Goal: Task Accomplishment & Management: Complete application form

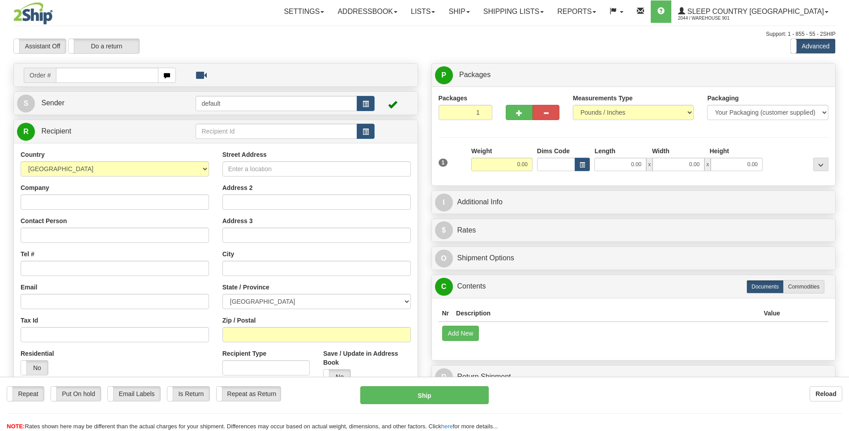
click at [75, 77] on input "text" at bounding box center [107, 75] width 102 height 15
type input "95I077909"
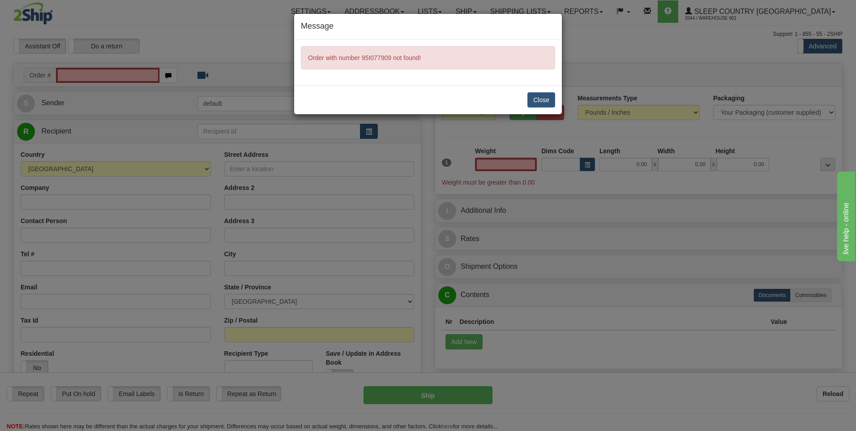
type input "0.00"
click at [552, 99] on button "Close" at bounding box center [541, 99] width 28 height 15
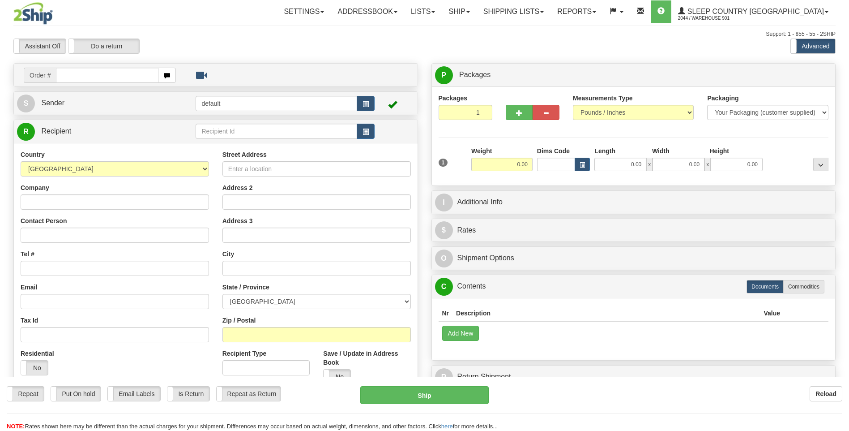
click at [236, 103] on div "Toggle navigation Settings Shipping Preferences Fields Preferences New" at bounding box center [424, 252] width 849 height 504
click at [227, 132] on input "text" at bounding box center [276, 131] width 161 height 15
type input "SLEEP COUNTRY CANADA"
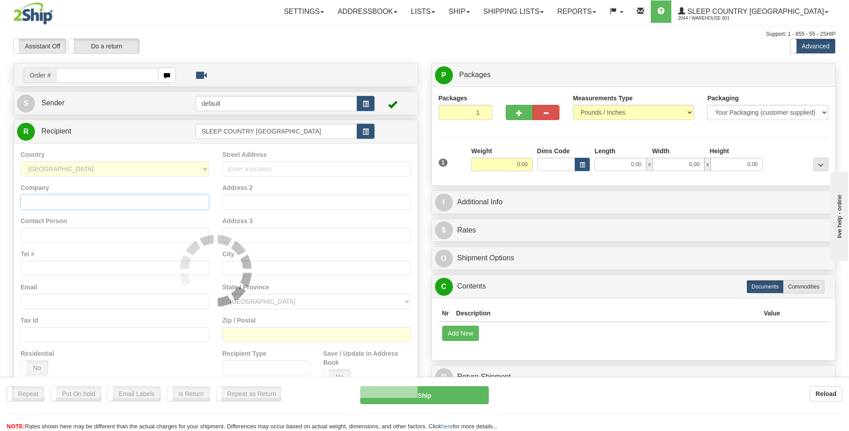
click at [70, 201] on div "Country AFGHANISTAN ALAND ISLANDS ALBANIA ALGERIA AMERICAN SAMOA ANDORRA ANGOLA…" at bounding box center [216, 270] width 404 height 255
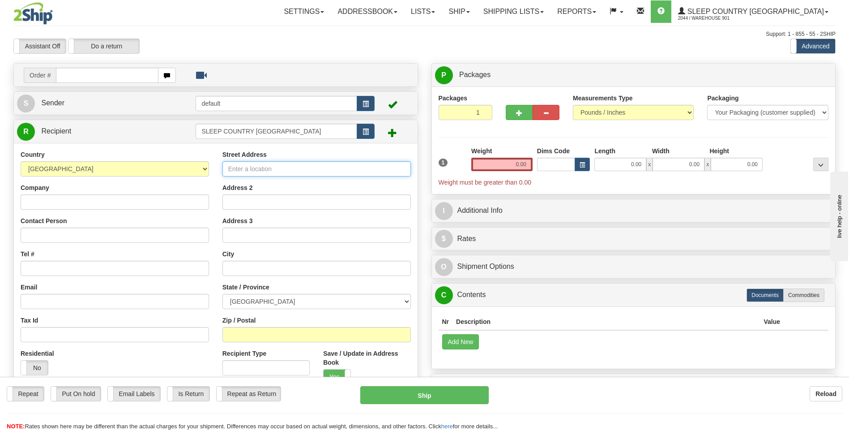
click at [266, 171] on input "Street Address" at bounding box center [316, 168] width 188 height 15
type input "7920 AIRPORT ROAD"
click at [74, 203] on input "Company" at bounding box center [115, 201] width 188 height 15
type input "SLEEP COUNTRY CANADA"
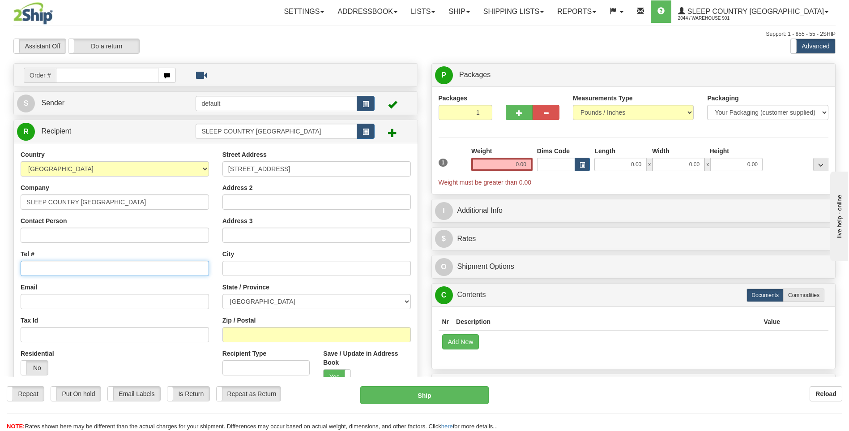
click at [59, 265] on input "Tel #" at bounding box center [115, 268] width 188 height 15
type input "289-748-0206"
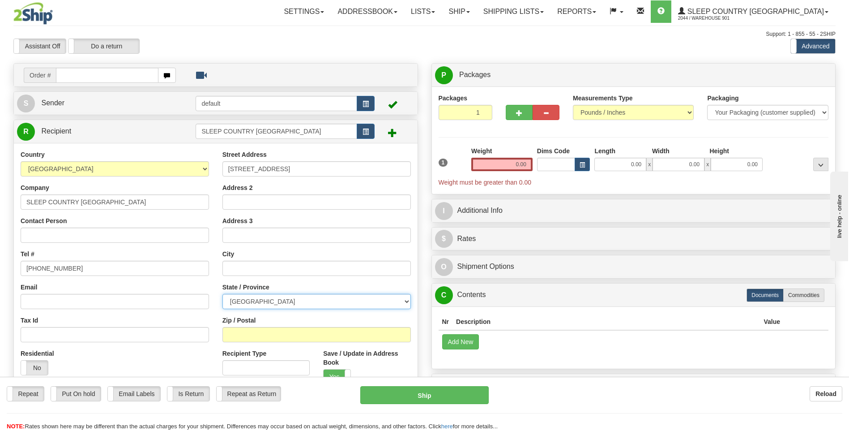
click at [407, 299] on select "ALBERTA BRITISH COLUMBIA MANITOBA NEW BRUNSWICK NEWFOUNDLAND NOVA SCOTIA NUNAVU…" at bounding box center [316, 301] width 188 height 15
select select "ON"
click at [222, 294] on select "ALBERTA BRITISH COLUMBIA MANITOBA NEW BRUNSWICK NEWFOUNDLAND NOVA SCOTIA NUNAVU…" at bounding box center [316, 301] width 188 height 15
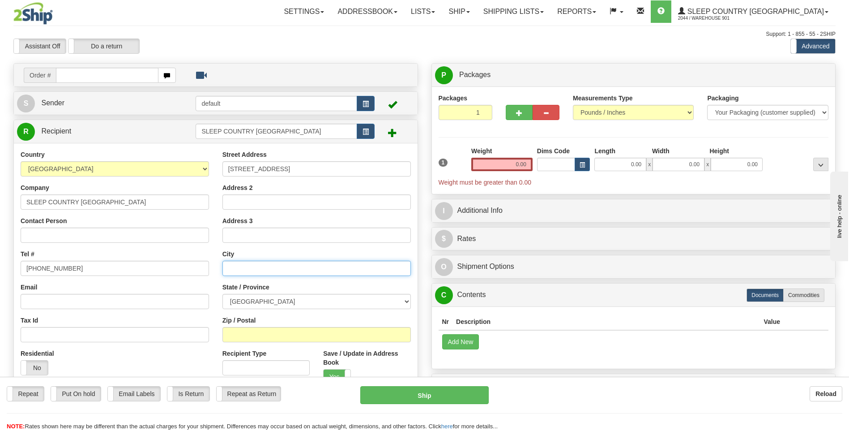
click at [237, 264] on input "text" at bounding box center [316, 268] width 188 height 15
type input "BRAMPTON"
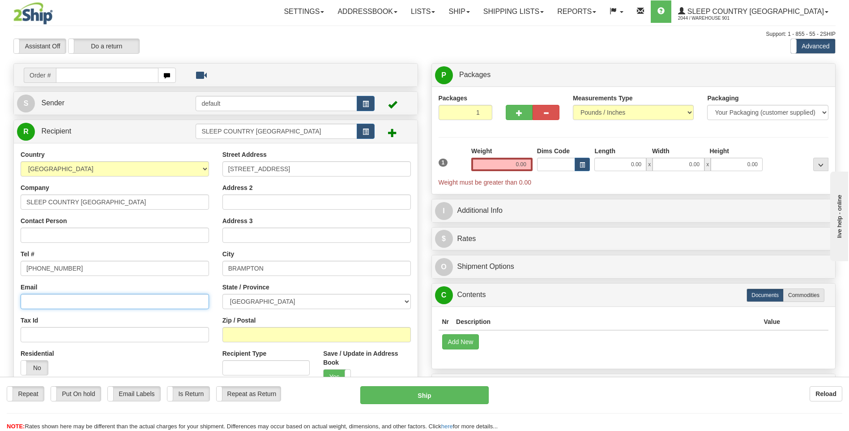
click at [82, 301] on input "Email" at bounding box center [115, 301] width 188 height 15
type input "N"
type input "nayab.ali@sleepcountry.ca"
click at [51, 238] on input "Contact Person" at bounding box center [115, 234] width 188 height 15
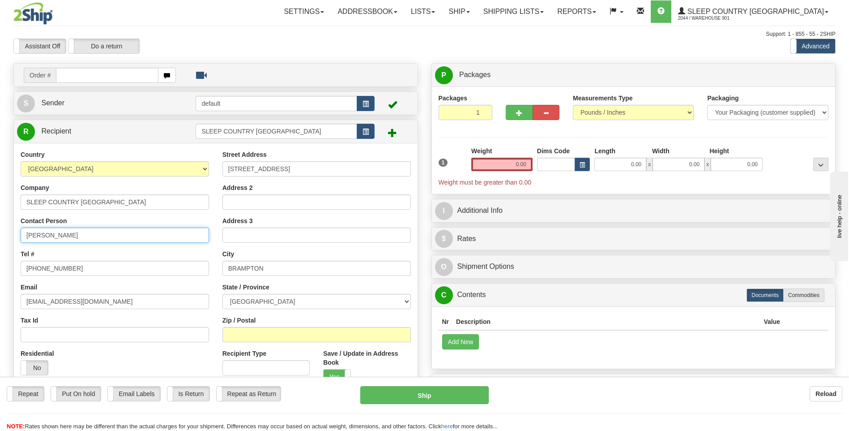
type input "Nayab Ali"
click at [262, 202] on input "Address 2" at bounding box center [316, 201] width 188 height 15
type input "t"
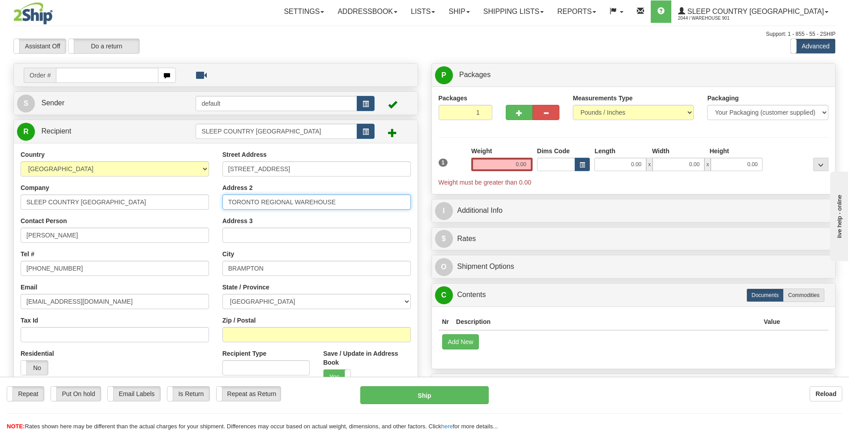
type input "TORONTO REGIONAL WAREHOUSE"
click at [524, 164] on input "0.00" at bounding box center [501, 164] width 61 height 13
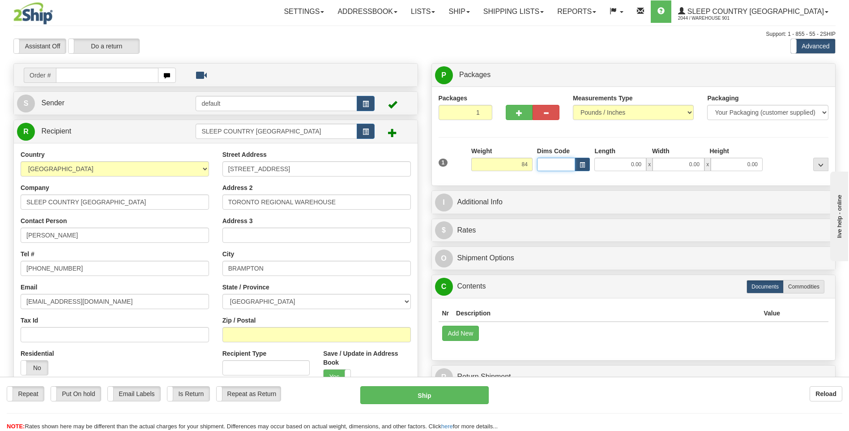
type input "84.00"
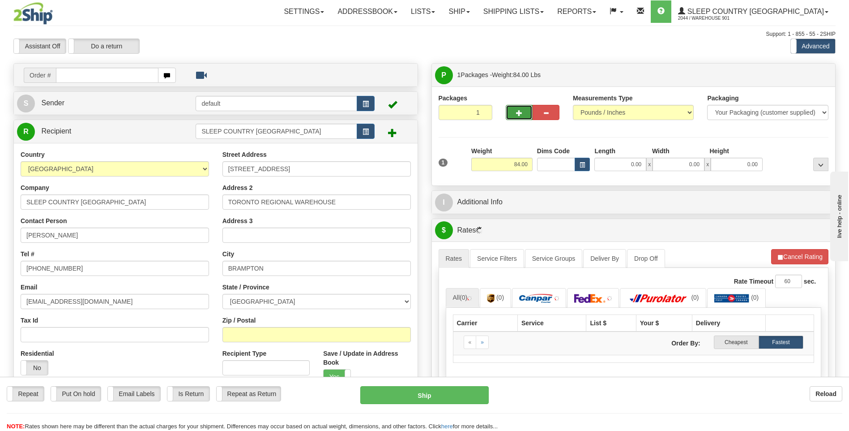
click at [522, 114] on span "button" at bounding box center [519, 113] width 6 height 6
type input "2"
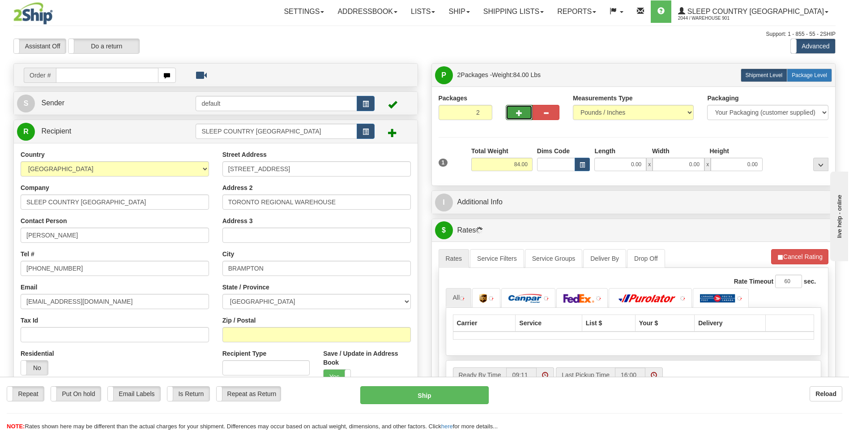
click at [812, 80] on label "Package Level Pack.." at bounding box center [809, 74] width 45 height 13
radio input "true"
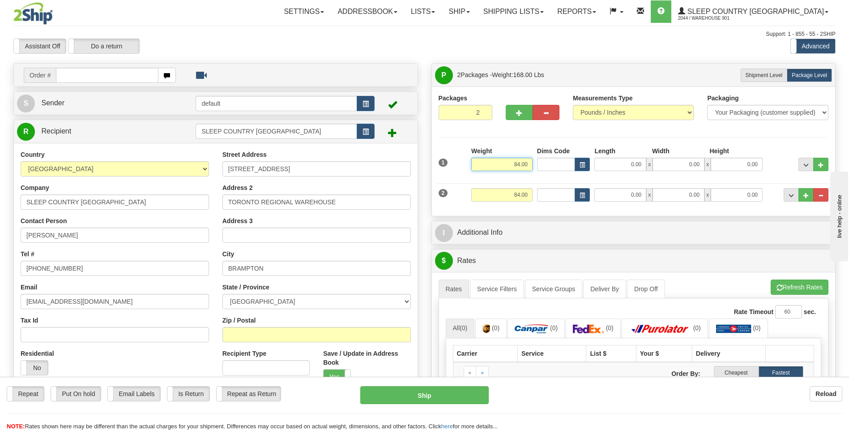
drag, startPoint x: 514, startPoint y: 163, endPoint x: 475, endPoint y: 160, distance: 39.1
click at [475, 160] on input "84.00" at bounding box center [501, 164] width 61 height 13
type input "42.00"
drag, startPoint x: 526, startPoint y: 194, endPoint x: 453, endPoint y: 198, distance: 72.6
click at [451, 195] on div "2 Weight 84.00 Dims Code Length Width Height" at bounding box center [633, 194] width 395 height 30
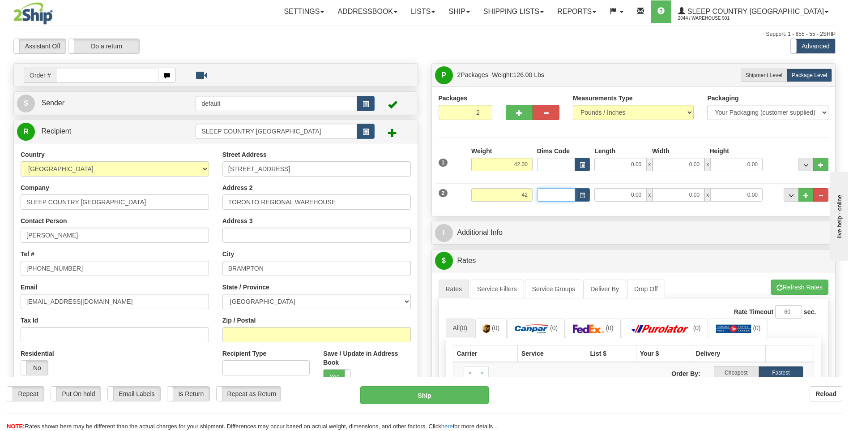
type input "42.00"
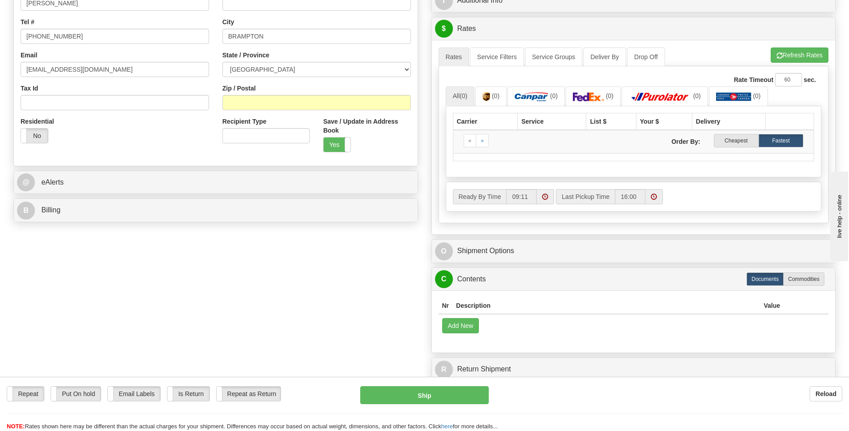
scroll to position [313, 0]
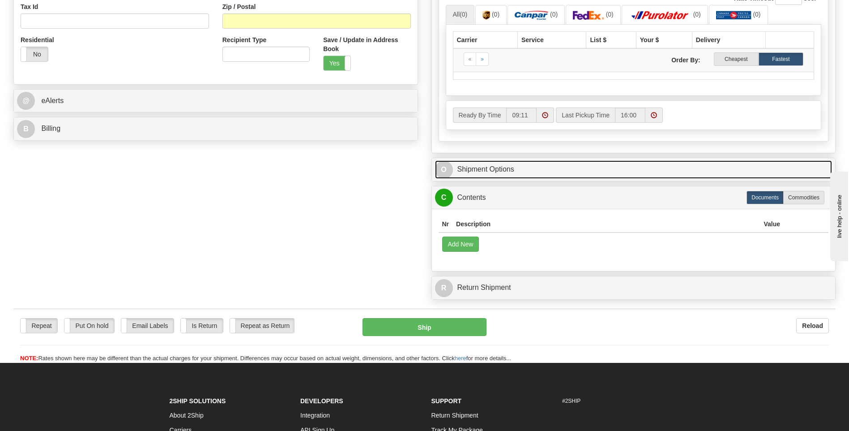
click at [522, 167] on link "O Shipment Options" at bounding box center [634, 169] width 398 height 18
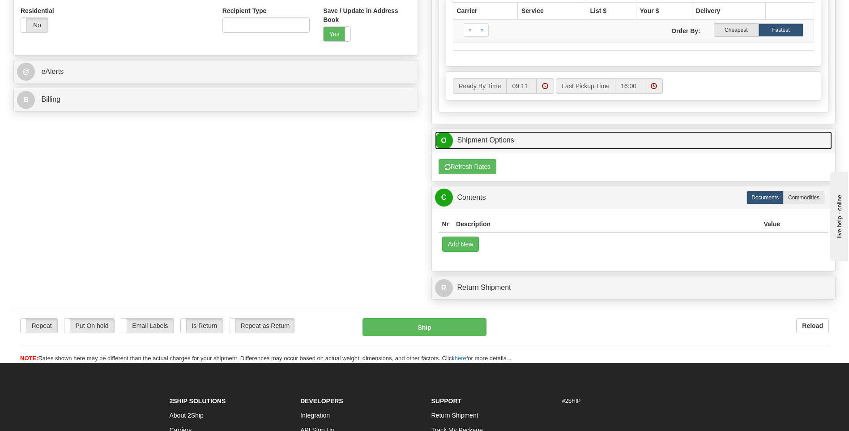
scroll to position [358, 0]
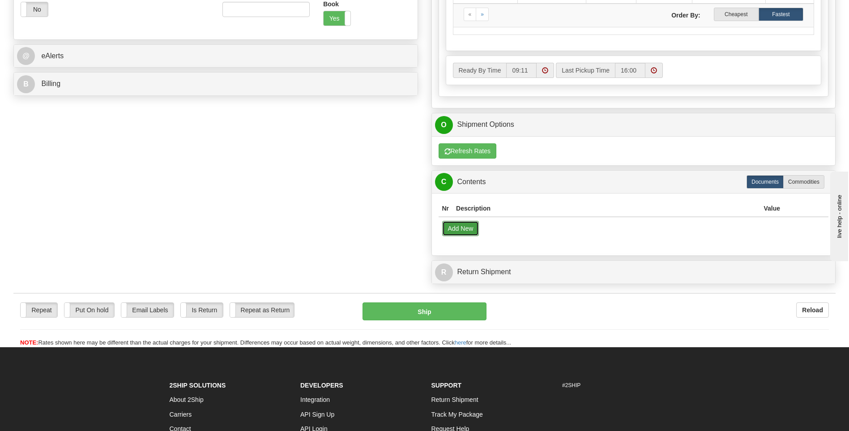
click at [470, 231] on button "Add New" at bounding box center [460, 228] width 37 height 15
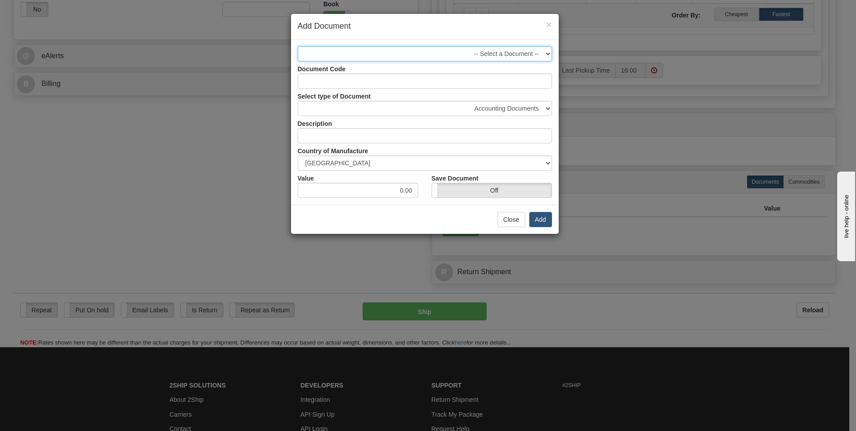
click at [547, 51] on select "-- Select a Document --" at bounding box center [425, 53] width 254 height 15
click at [298, 46] on select "-- Select a Document --" at bounding box center [425, 53] width 254 height 15
click at [547, 108] on select "Accounting Documents Analysis Reports Applications (Completed) Bank Statements …" at bounding box center [425, 108] width 254 height 15
select select "53"
click at [298, 101] on select "Accounting Documents Analysis Reports Applications (Completed) Bank Statements …" at bounding box center [425, 108] width 254 height 15
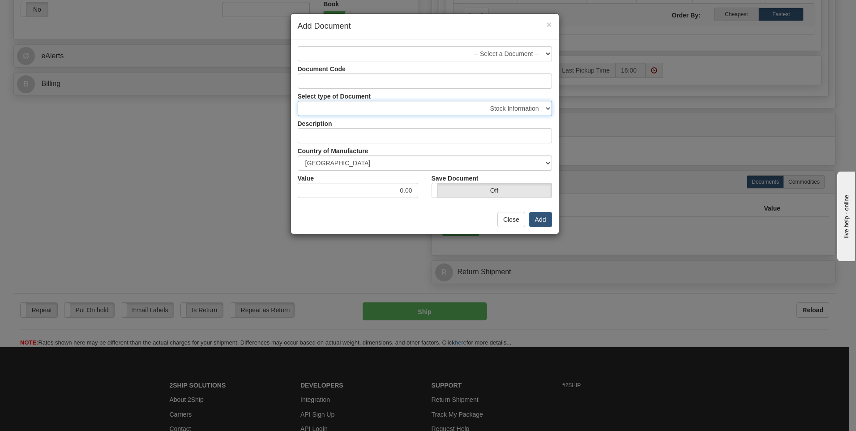
type input "Stock Information"
click at [348, 82] on input "Document Code" at bounding box center [425, 80] width 254 height 15
type input "3-152551M"
click at [382, 134] on input "Stock Information" at bounding box center [425, 135] width 254 height 15
click at [403, 193] on input "0.00" at bounding box center [358, 190] width 120 height 15
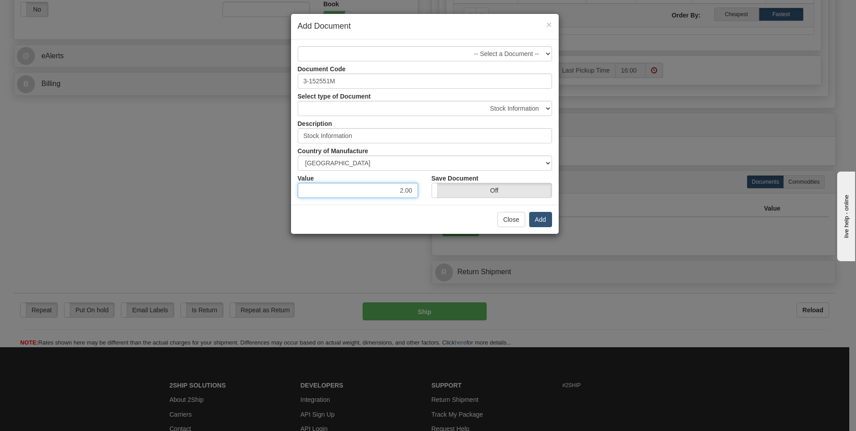
type input "2.00"
click at [540, 218] on button "Add" at bounding box center [540, 219] width 23 height 15
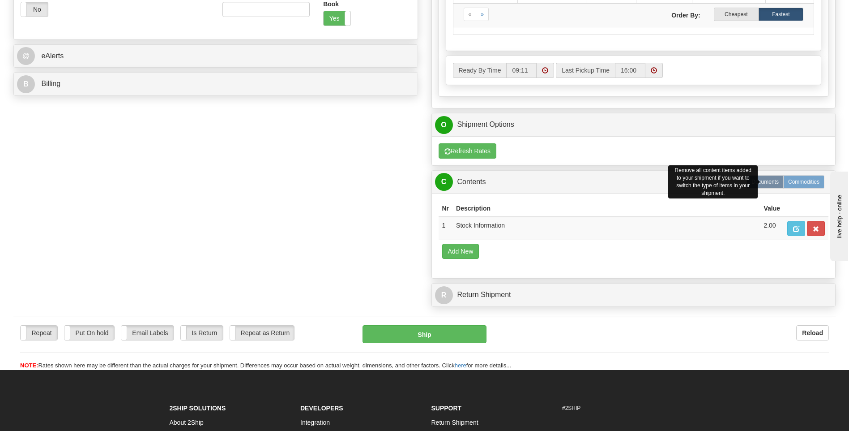
click at [802, 187] on label "Commodities" at bounding box center [803, 181] width 41 height 13
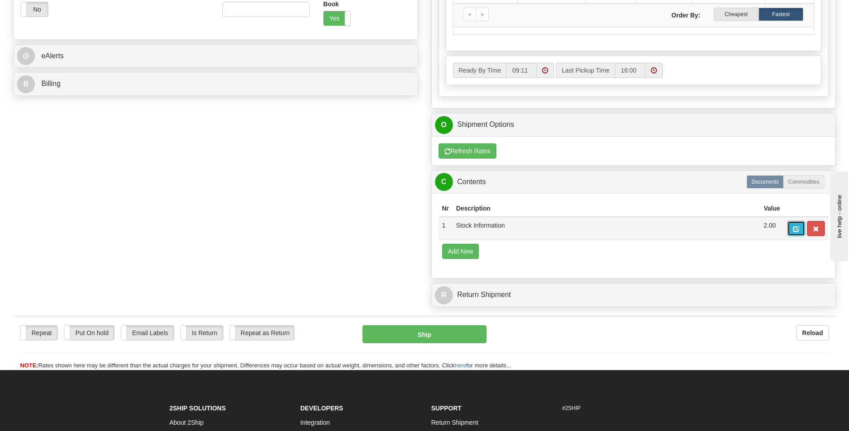
click at [794, 228] on span "button" at bounding box center [796, 229] width 6 height 6
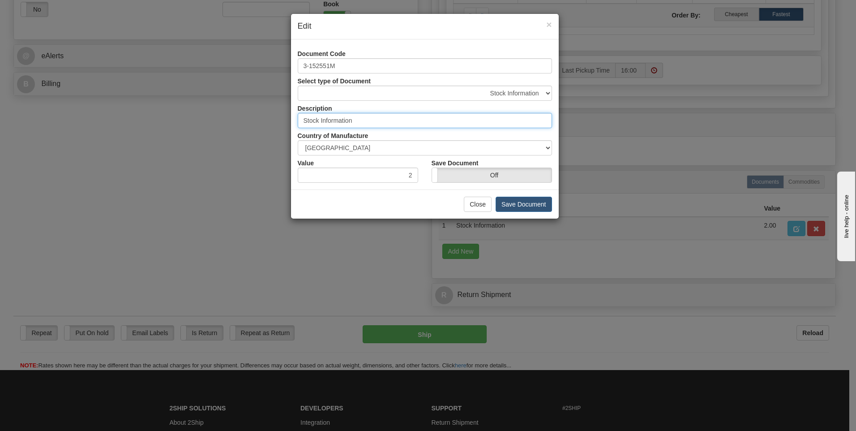
drag, startPoint x: 361, startPoint y: 121, endPoint x: 173, endPoint y: 118, distance: 188.0
click at [173, 118] on div "× Edit Document Code 3-152551M Select type of Document Accounting Documents Ana…" at bounding box center [428, 215] width 856 height 431
type input "3-152551M"
click at [518, 205] on button "Save Document" at bounding box center [524, 204] width 56 height 15
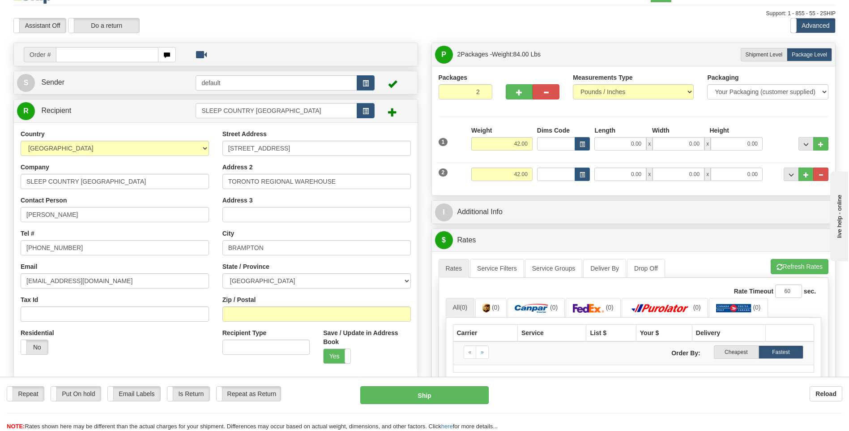
scroll to position [0, 0]
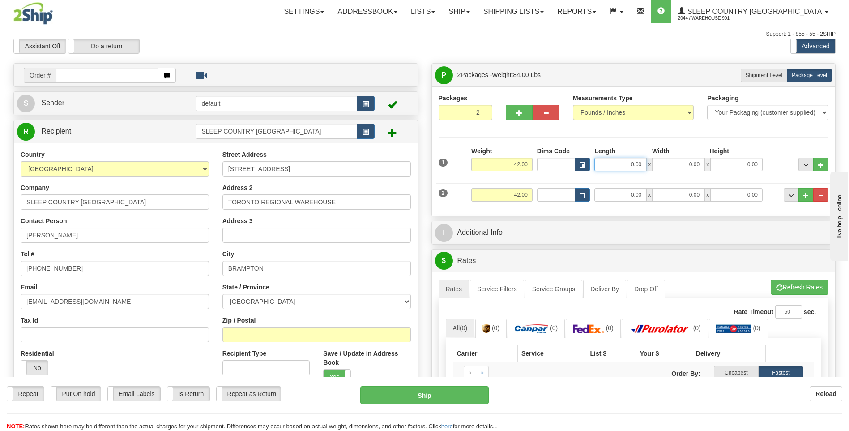
click at [636, 167] on input "0.00" at bounding box center [620, 164] width 52 height 13
type input "44.00"
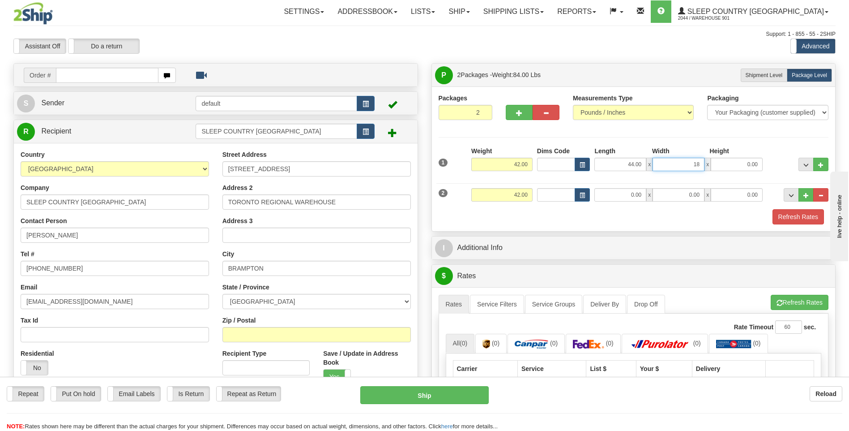
type input "18.00"
click at [633, 194] on input "0.00" at bounding box center [620, 194] width 52 height 13
type input "44.00"
type input "18.00"
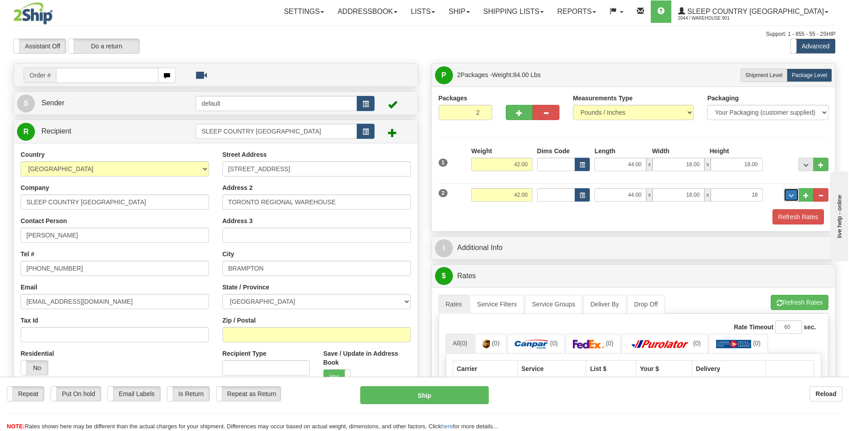
type input "18.00"
click at [816, 217] on button "Refresh Rates" at bounding box center [798, 216] width 51 height 15
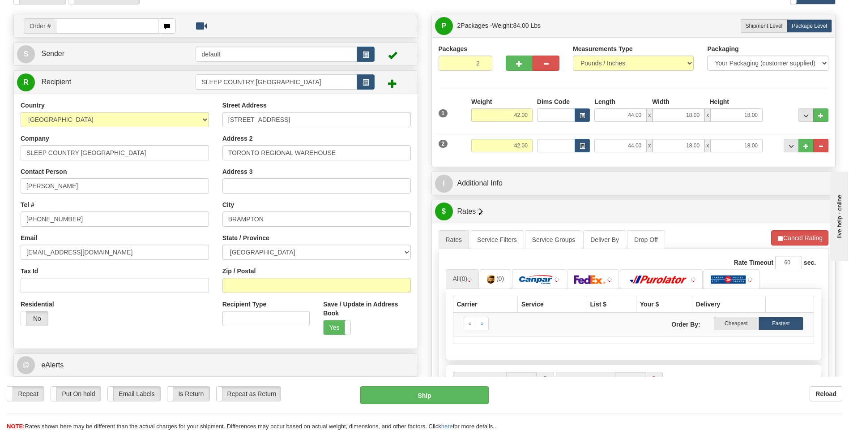
scroll to position [134, 0]
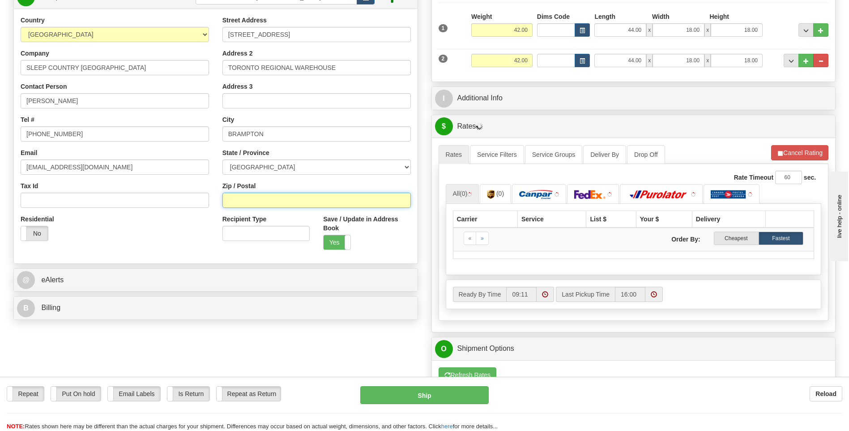
click at [263, 197] on input "Zip / Postal" at bounding box center [316, 199] width 188 height 15
type input "L6T 4N8"
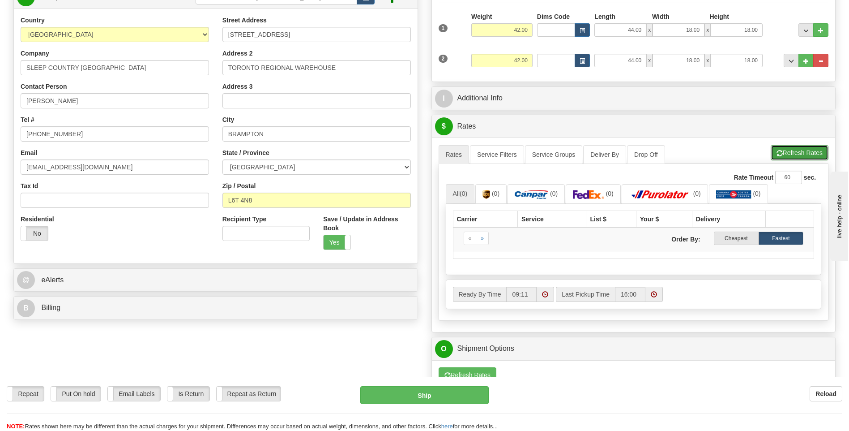
click at [815, 158] on button "Refresh Rates" at bounding box center [800, 152] width 58 height 15
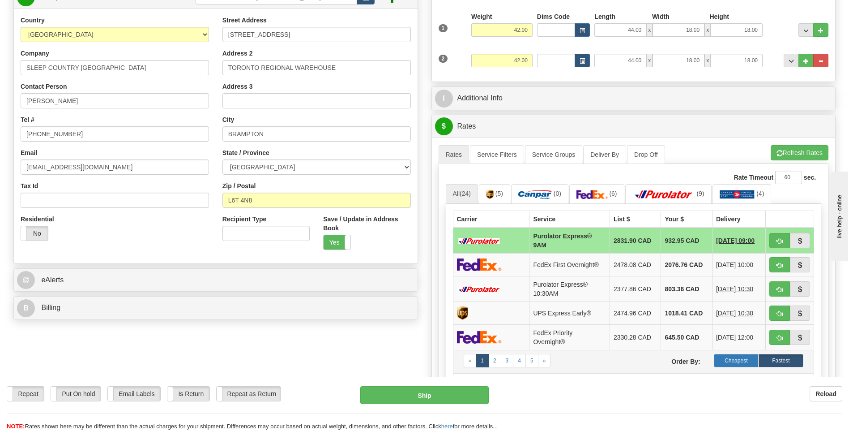
click at [731, 360] on label "Cheapest" at bounding box center [736, 360] width 45 height 13
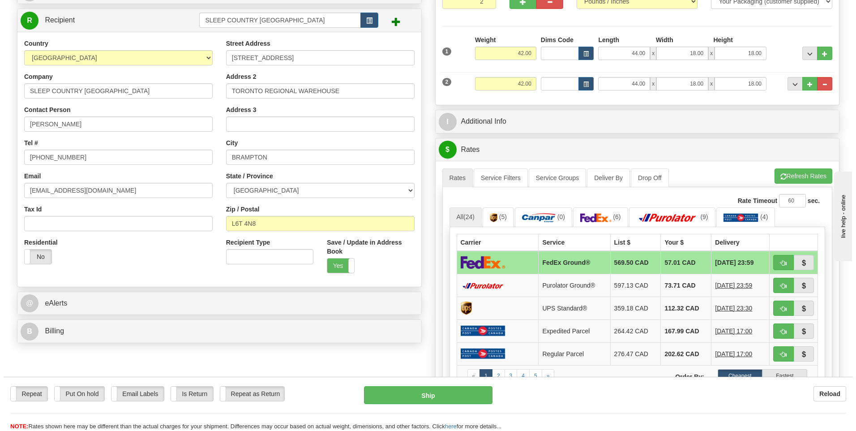
scroll to position [90, 0]
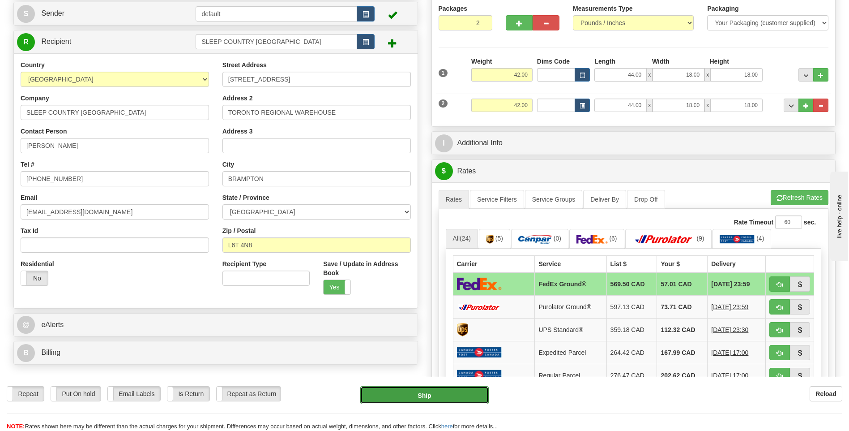
click at [436, 394] on button "Ship" at bounding box center [424, 395] width 128 height 18
type input "92"
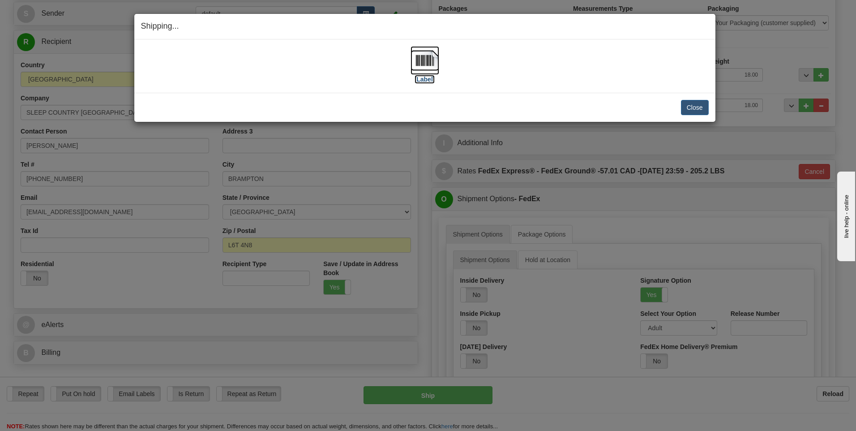
click at [418, 80] on label "[Label]" at bounding box center [425, 79] width 21 height 9
click at [691, 110] on button "Close" at bounding box center [695, 107] width 28 height 15
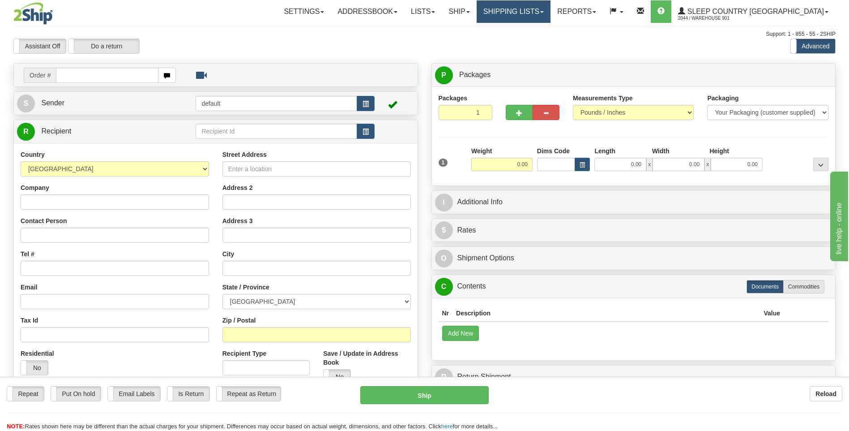
click at [539, 15] on link "Shipping lists" at bounding box center [514, 11] width 74 height 22
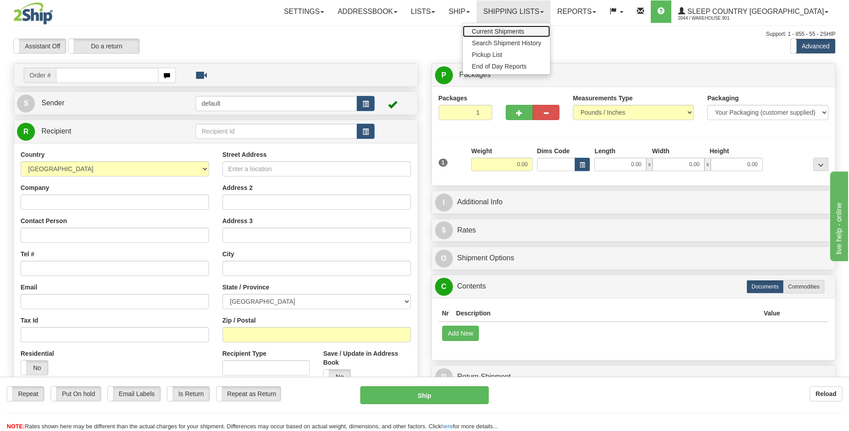
click at [524, 34] on span "Current Shipments" at bounding box center [498, 31] width 52 height 7
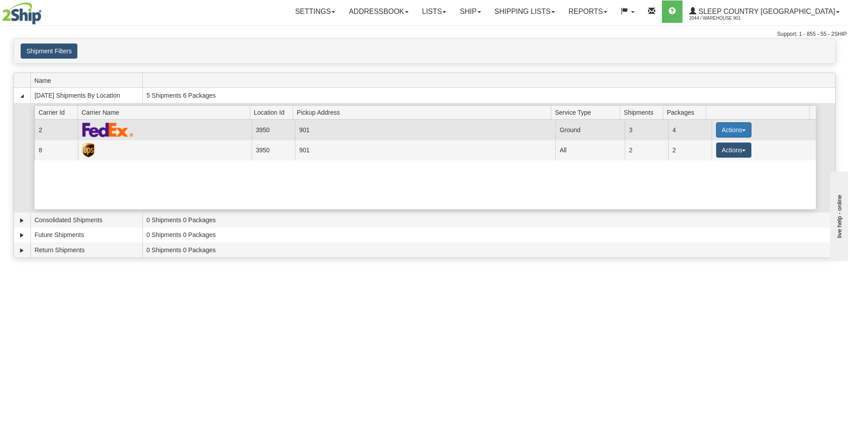
click at [726, 131] on button "Actions" at bounding box center [734, 129] width 36 height 15
click at [720, 148] on link "Details" at bounding box center [716, 147] width 72 height 12
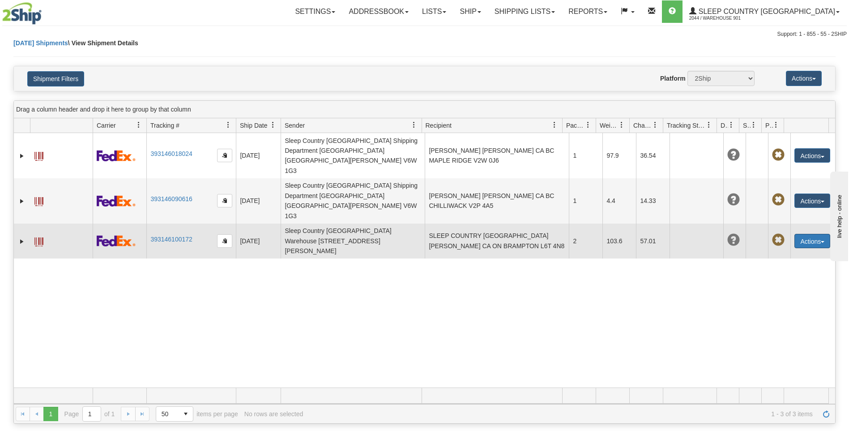
click at [819, 234] on button "Actions" at bounding box center [813, 241] width 36 height 14
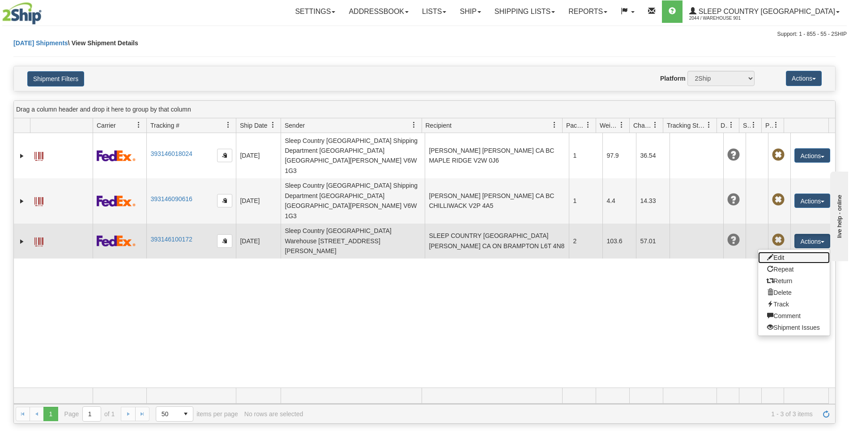
click at [787, 252] on link "Edit" at bounding box center [794, 258] width 72 height 12
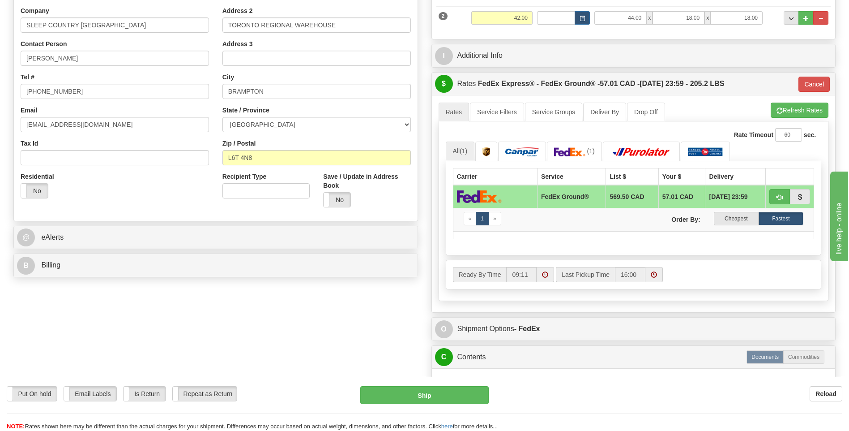
scroll to position [134, 0]
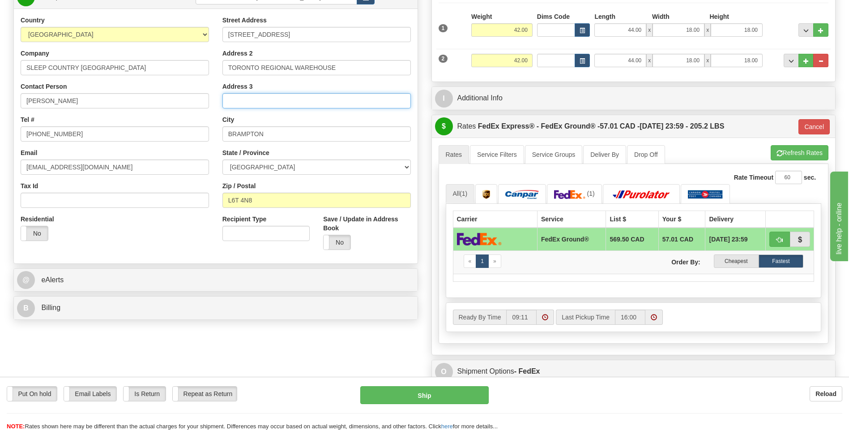
click at [247, 103] on input "Address 3" at bounding box center [316, 100] width 188 height 15
click at [288, 99] on input "Address 3" at bounding box center [316, 100] width 188 height 15
paste input "95I077909"
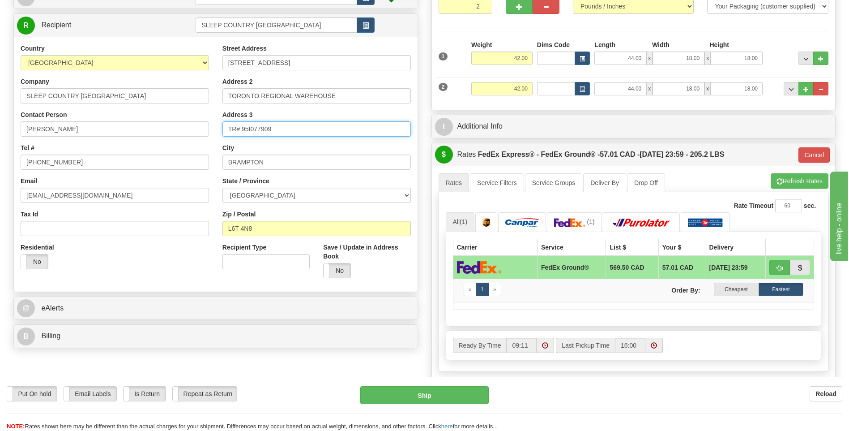
scroll to position [0, 0]
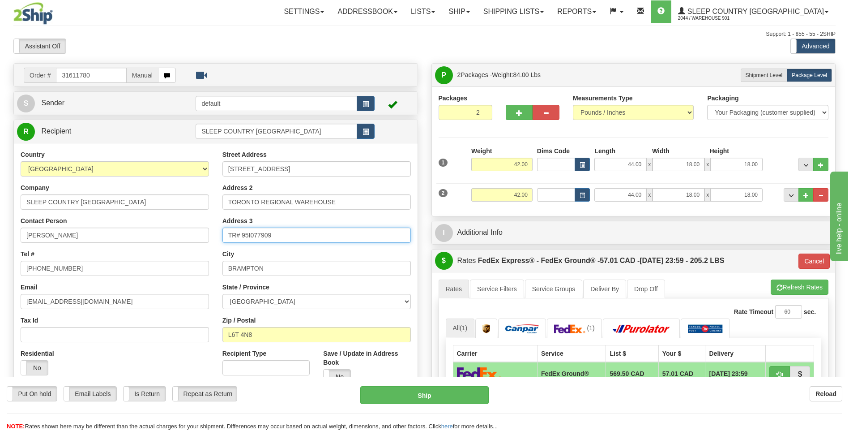
type input "TR# 95I077909"
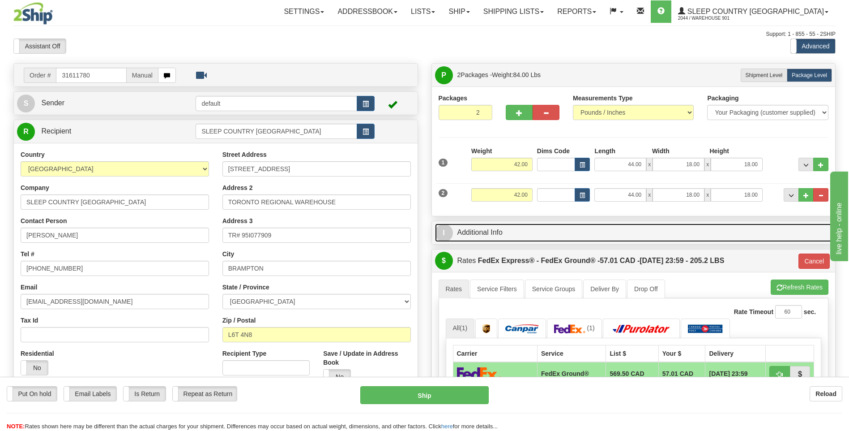
click at [480, 231] on link "I Additional Info" at bounding box center [634, 232] width 398 height 18
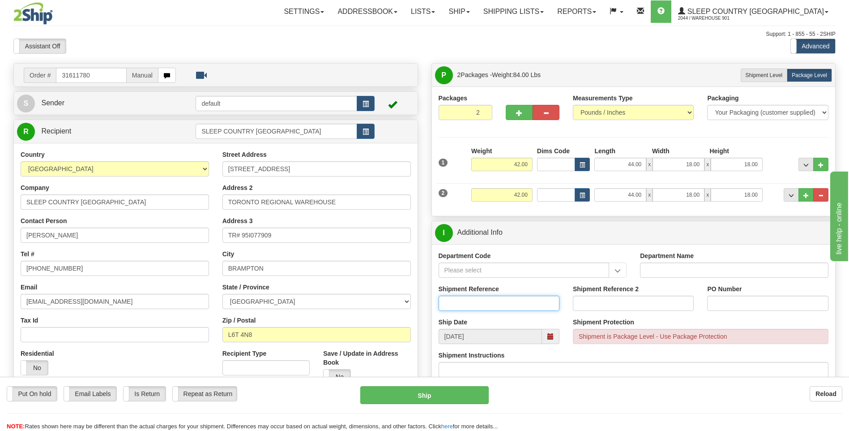
click at [507, 304] on input "Shipment Reference" at bounding box center [499, 302] width 121 height 15
paste input "95I077909"
drag, startPoint x: 479, startPoint y: 304, endPoint x: 410, endPoint y: 299, distance: 69.6
click at [410, 63] on div "Order # 31611780 Manual S Sender default" at bounding box center [425, 63] width 836 height 0
type input "TRANSFER"
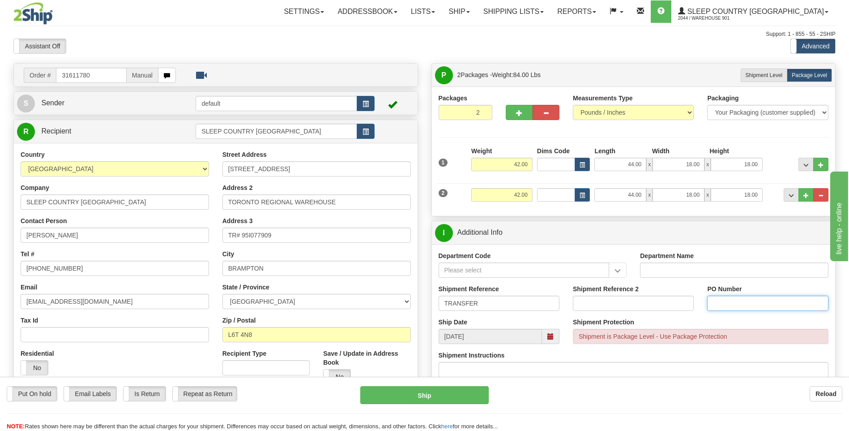
drag, startPoint x: 753, startPoint y: 300, endPoint x: 753, endPoint y: 305, distance: 4.9
click at [753, 305] on input "PO Number" at bounding box center [767, 302] width 121 height 15
paste input "95I077909"
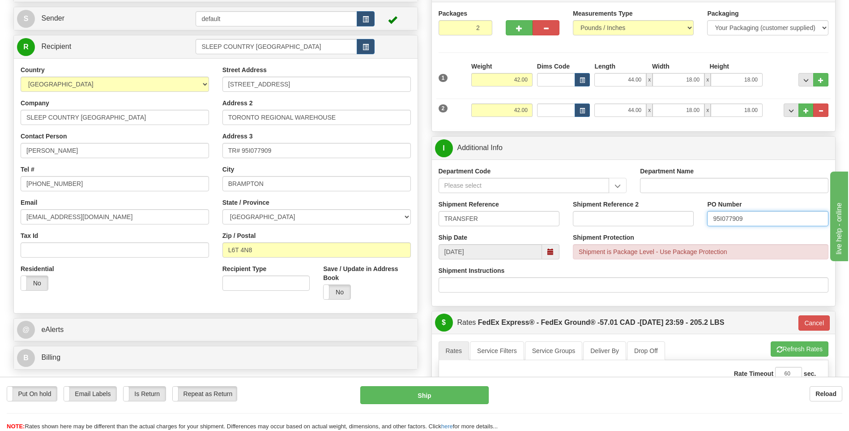
scroll to position [134, 0]
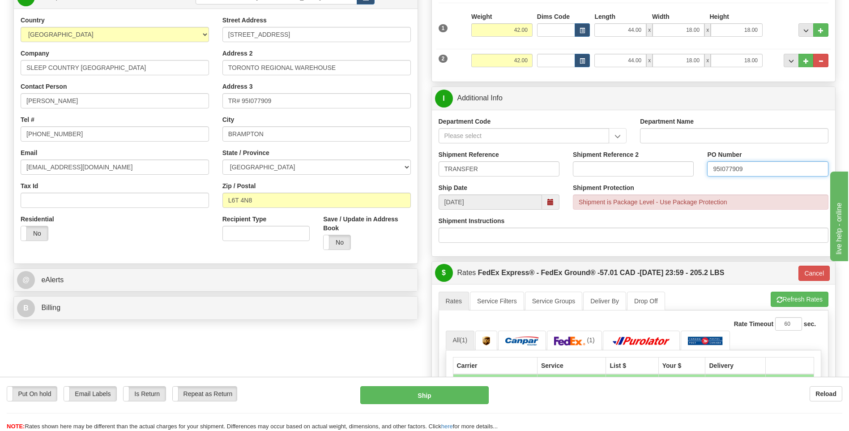
type input "95I077909"
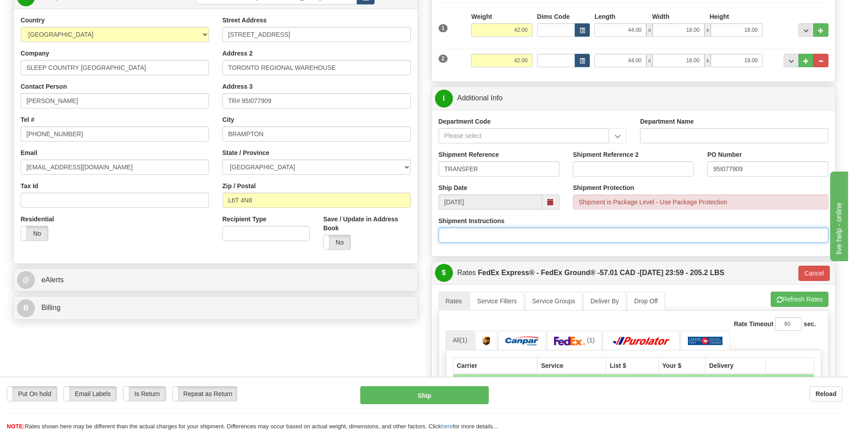
click at [486, 229] on input "Shipment Instructions" at bounding box center [634, 234] width 390 height 15
type input "QC TESTING"
drag, startPoint x: 496, startPoint y: 234, endPoint x: 389, endPoint y: 239, distance: 107.1
click at [618, 228] on input "Shipment Instructions" at bounding box center [634, 234] width 390 height 15
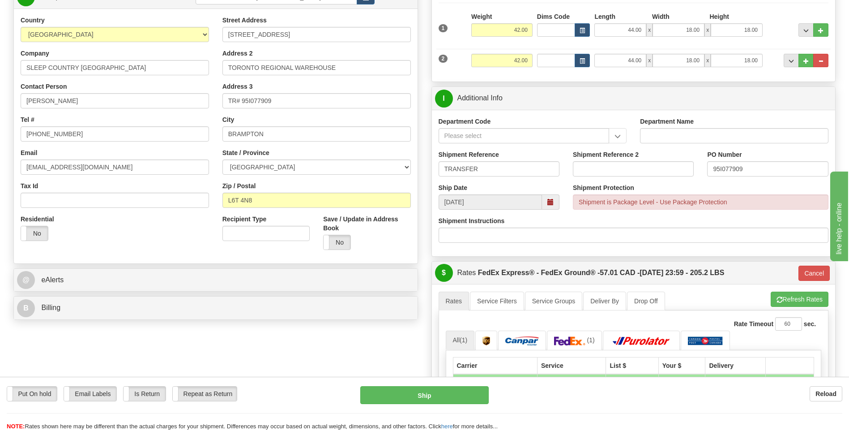
click at [589, 402] on div "Put On hold Put On hold Print Order Slip Print Order Slip Email Labels Email La…" at bounding box center [424, 395] width 849 height 18
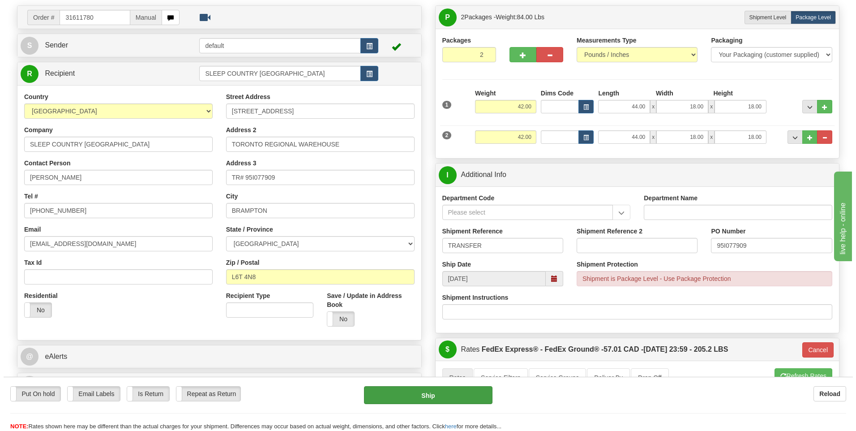
scroll to position [0, 0]
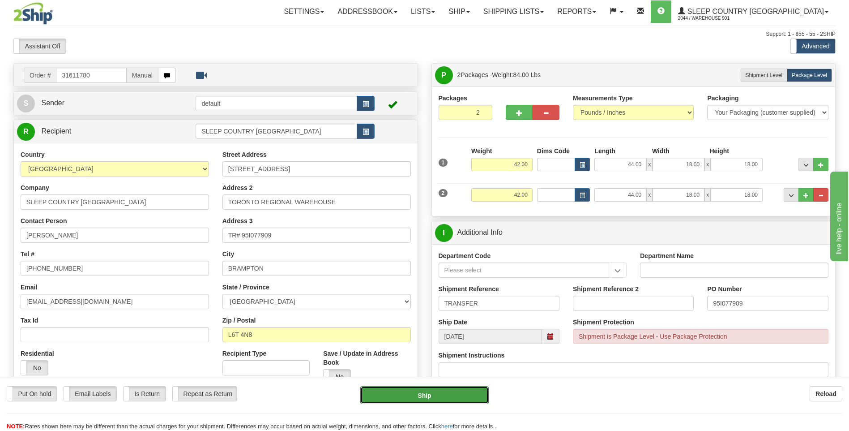
click at [445, 398] on button "Ship" at bounding box center [424, 395] width 128 height 18
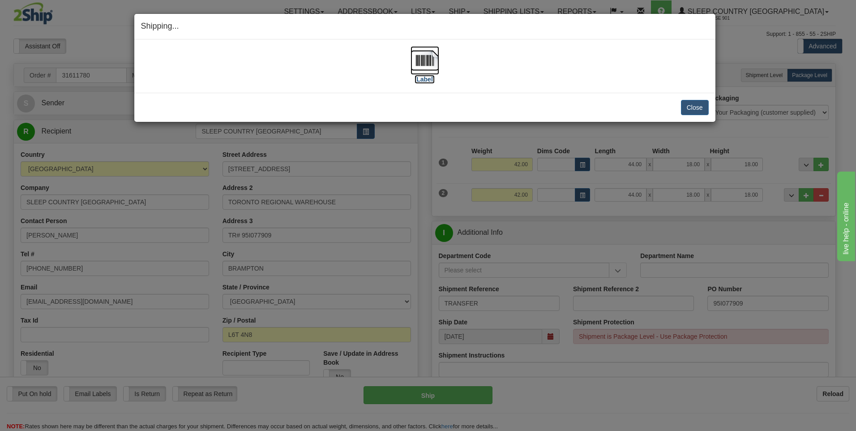
click at [427, 77] on label "[Label]" at bounding box center [425, 79] width 21 height 9
click at [698, 111] on button "Close" at bounding box center [695, 107] width 28 height 15
